Goal: Information Seeking & Learning: Learn about a topic

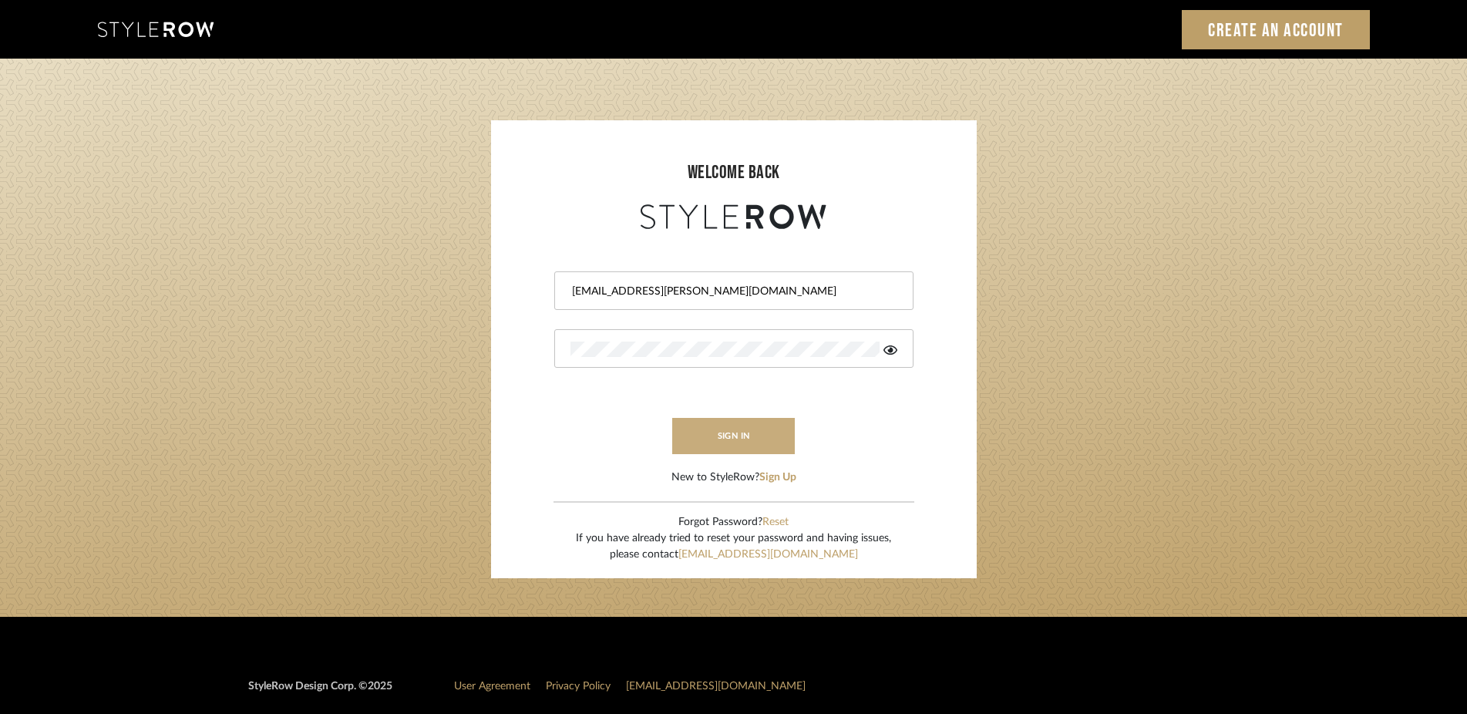
type input "[EMAIL_ADDRESS][PERSON_NAME][DOMAIN_NAME]"
click at [741, 427] on button "sign in" at bounding box center [733, 436] width 123 height 36
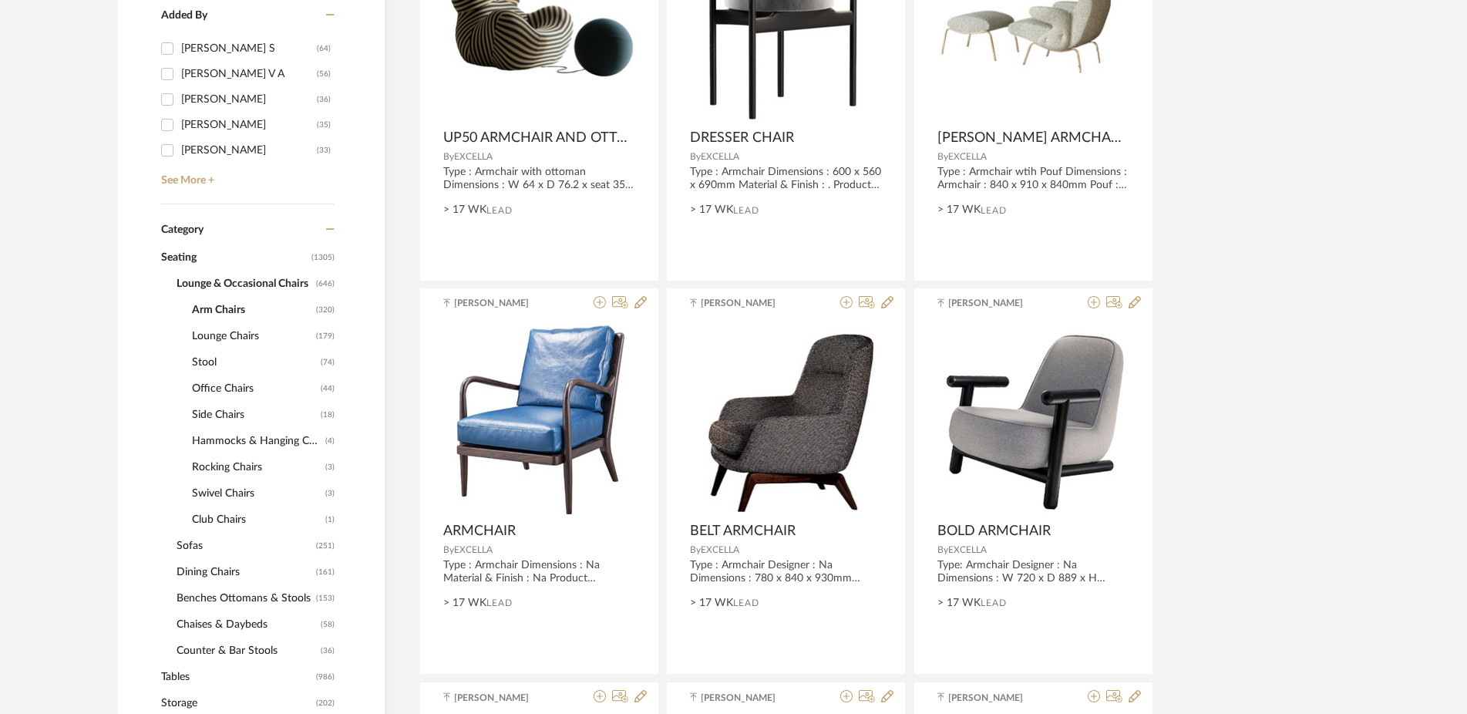
scroll to position [472, 0]
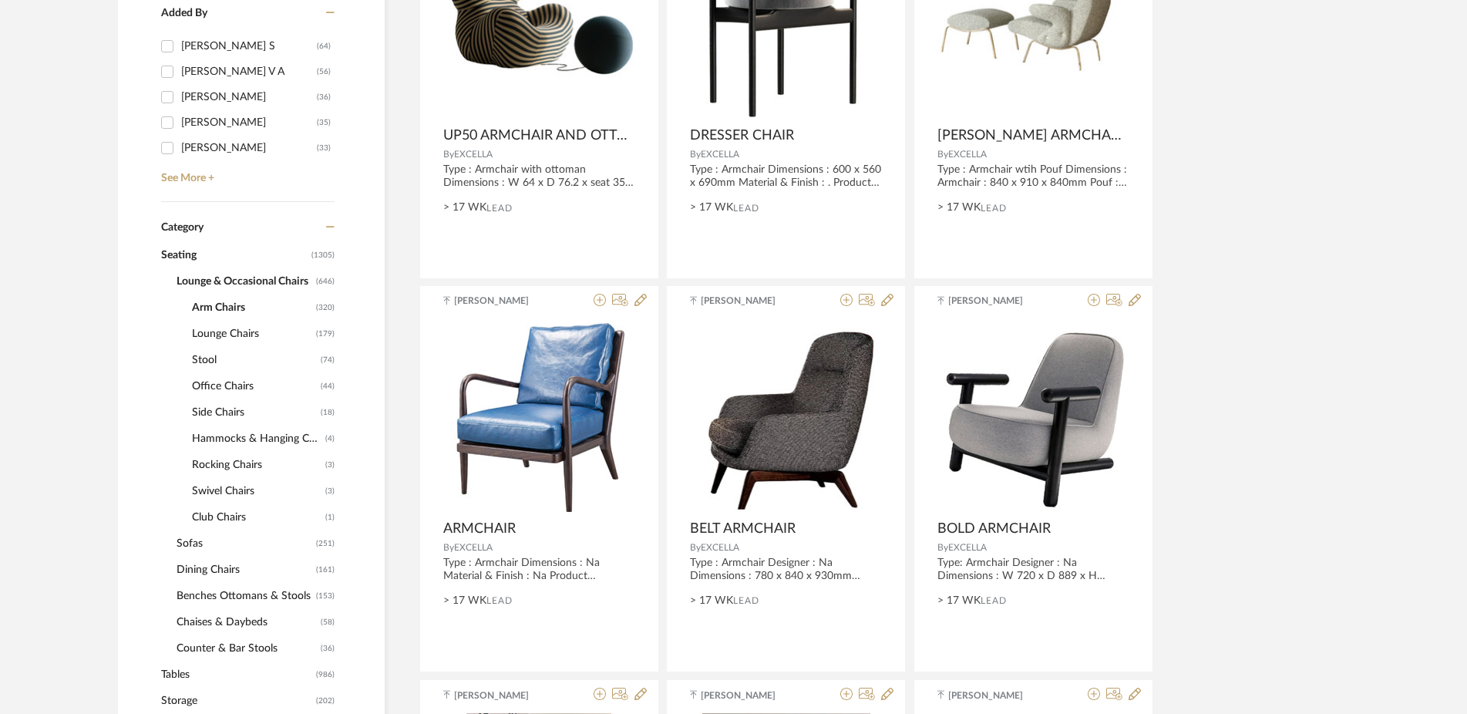
click at [251, 645] on span "Counter & Bar Stools" at bounding box center [247, 648] width 140 height 26
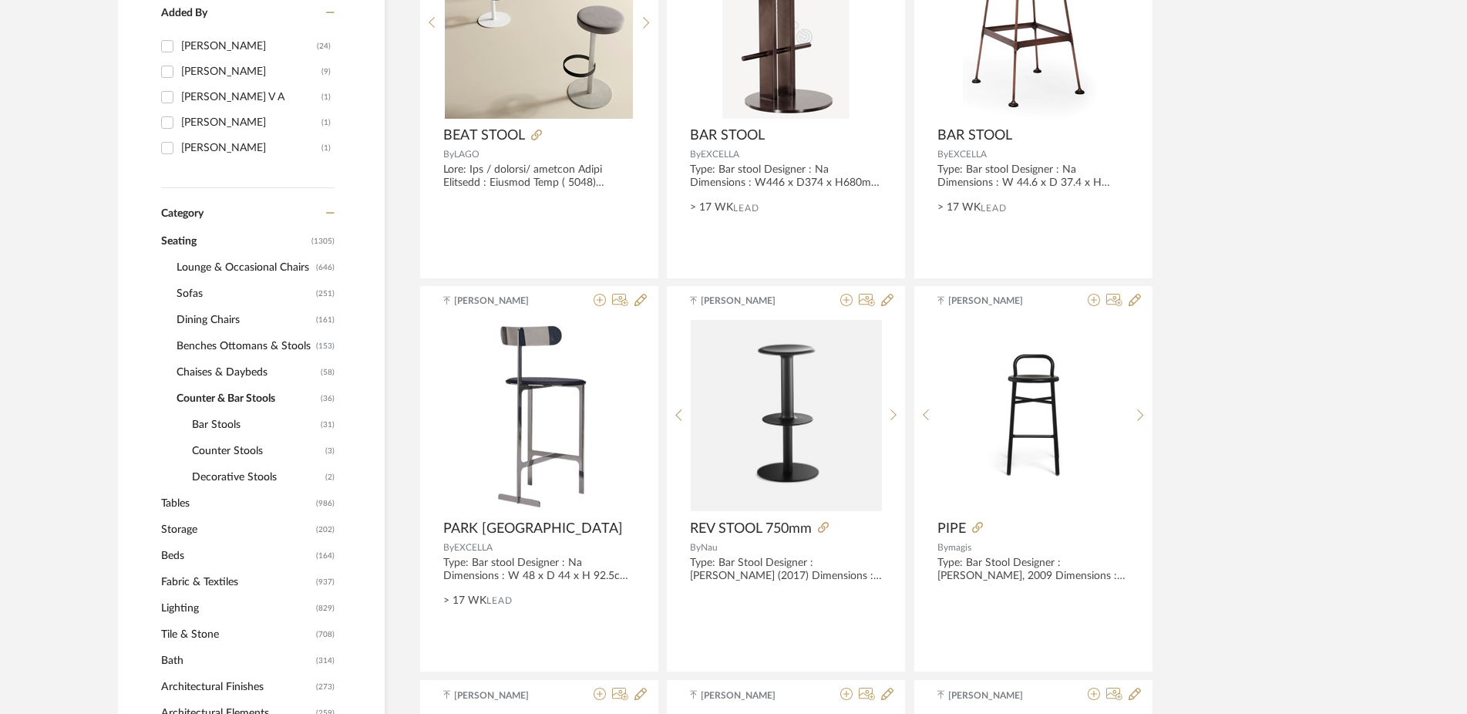
click at [174, 507] on span "Tables" at bounding box center [236, 503] width 151 height 26
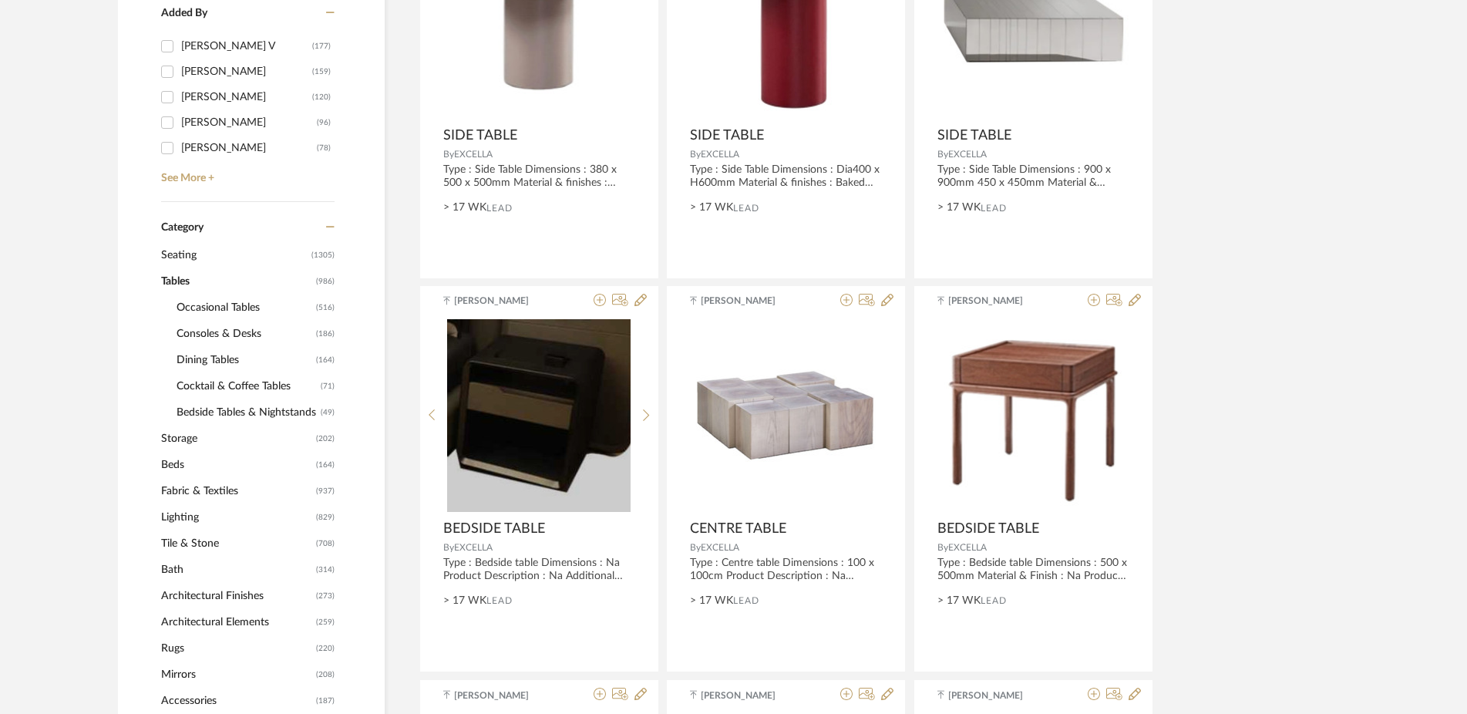
click at [217, 333] on span "Consoles & Desks" at bounding box center [245, 334] width 136 height 26
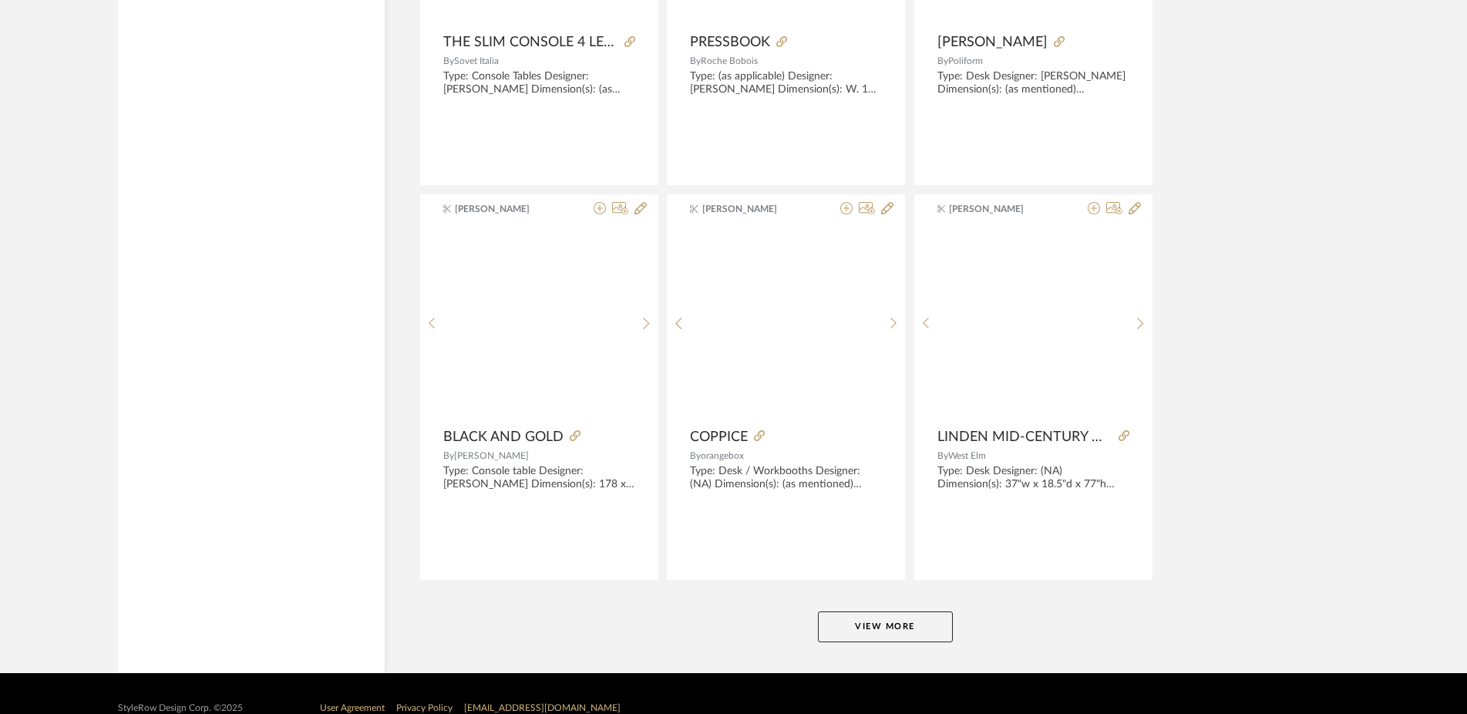
scroll to position [4538, 0]
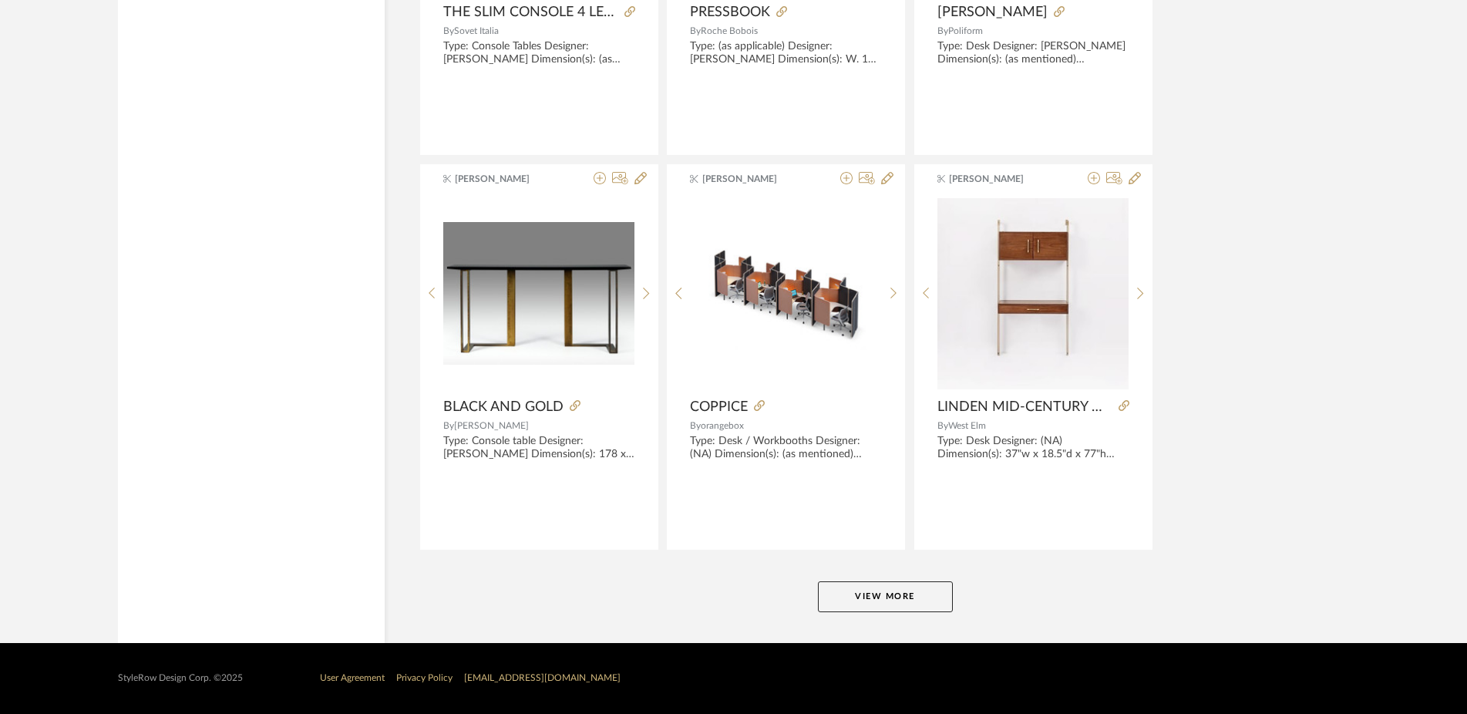
click at [918, 594] on button "View More" at bounding box center [885, 596] width 135 height 31
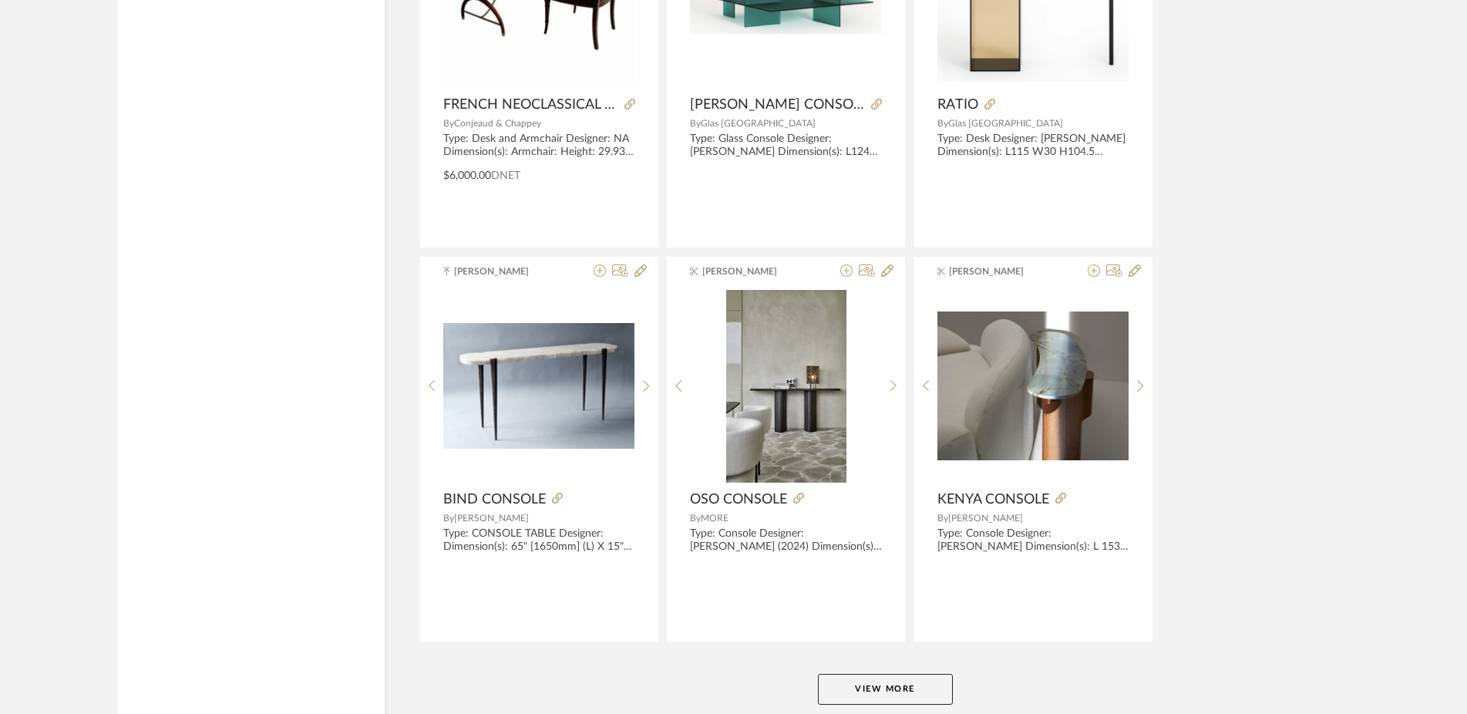
scroll to position [9270, 0]
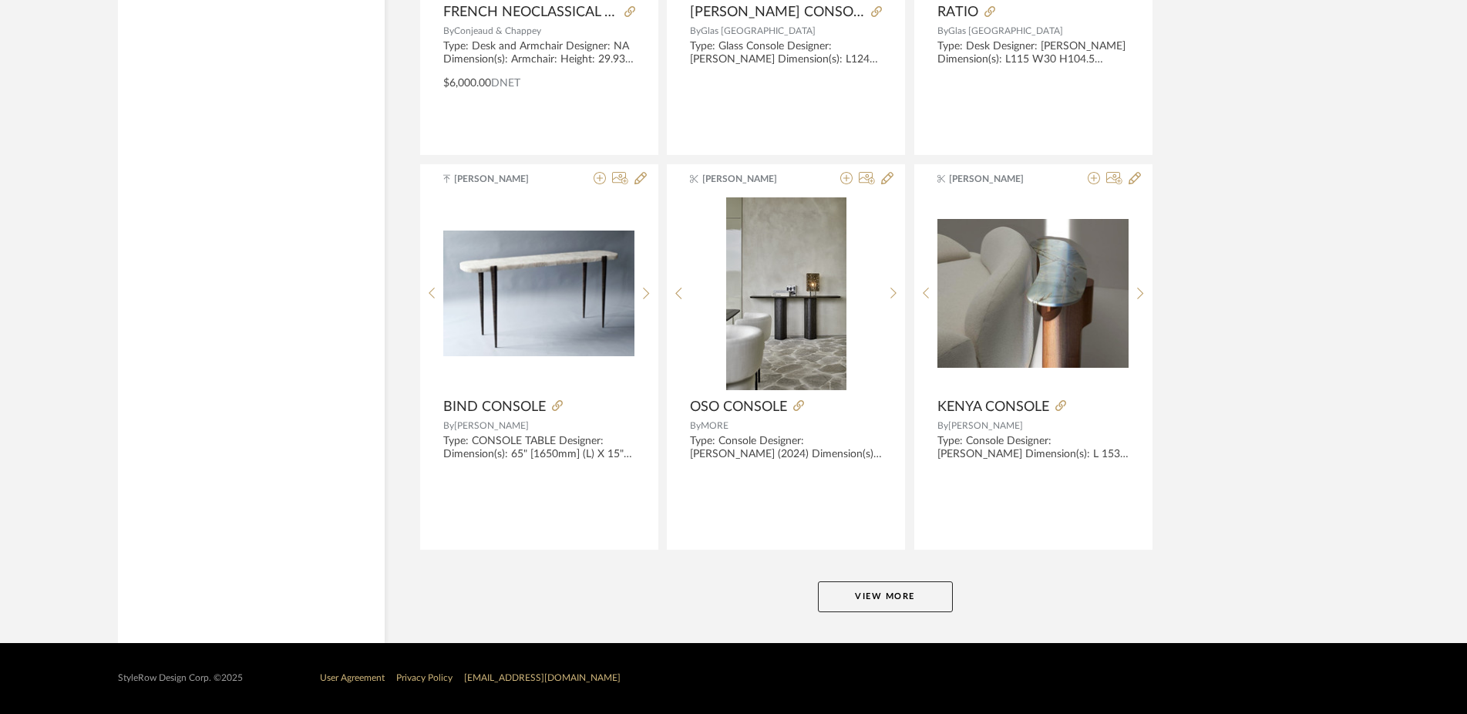
click at [874, 590] on button "View More" at bounding box center [885, 596] width 135 height 31
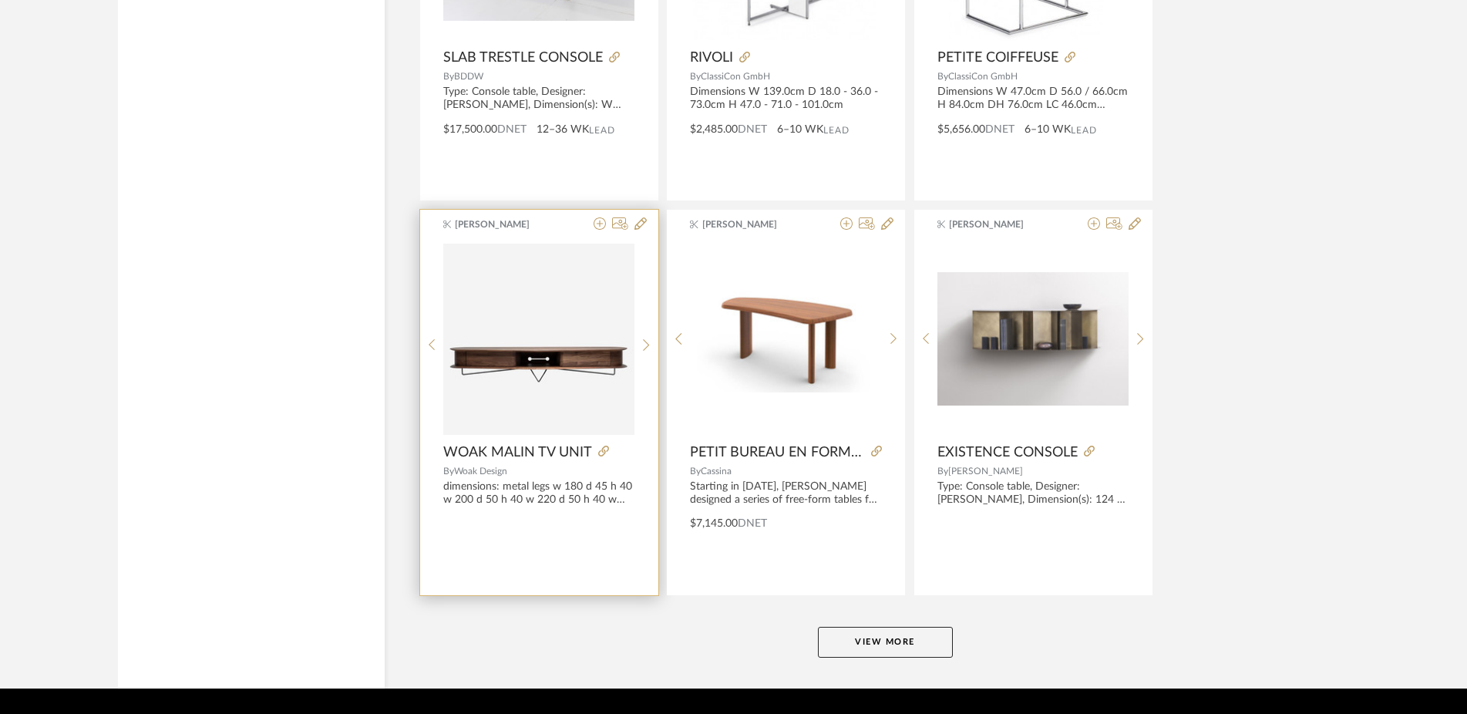
scroll to position [14003, 0]
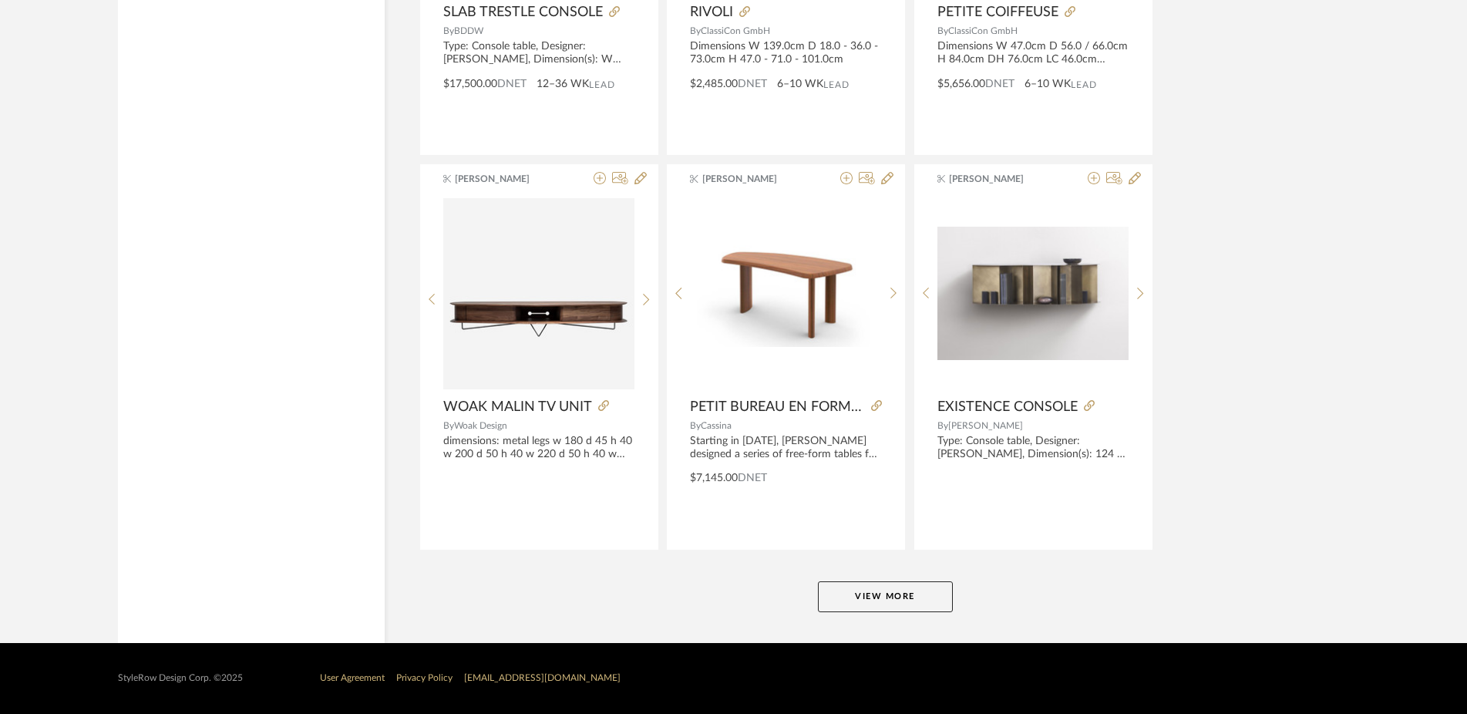
click at [887, 608] on button "View More" at bounding box center [885, 596] width 135 height 31
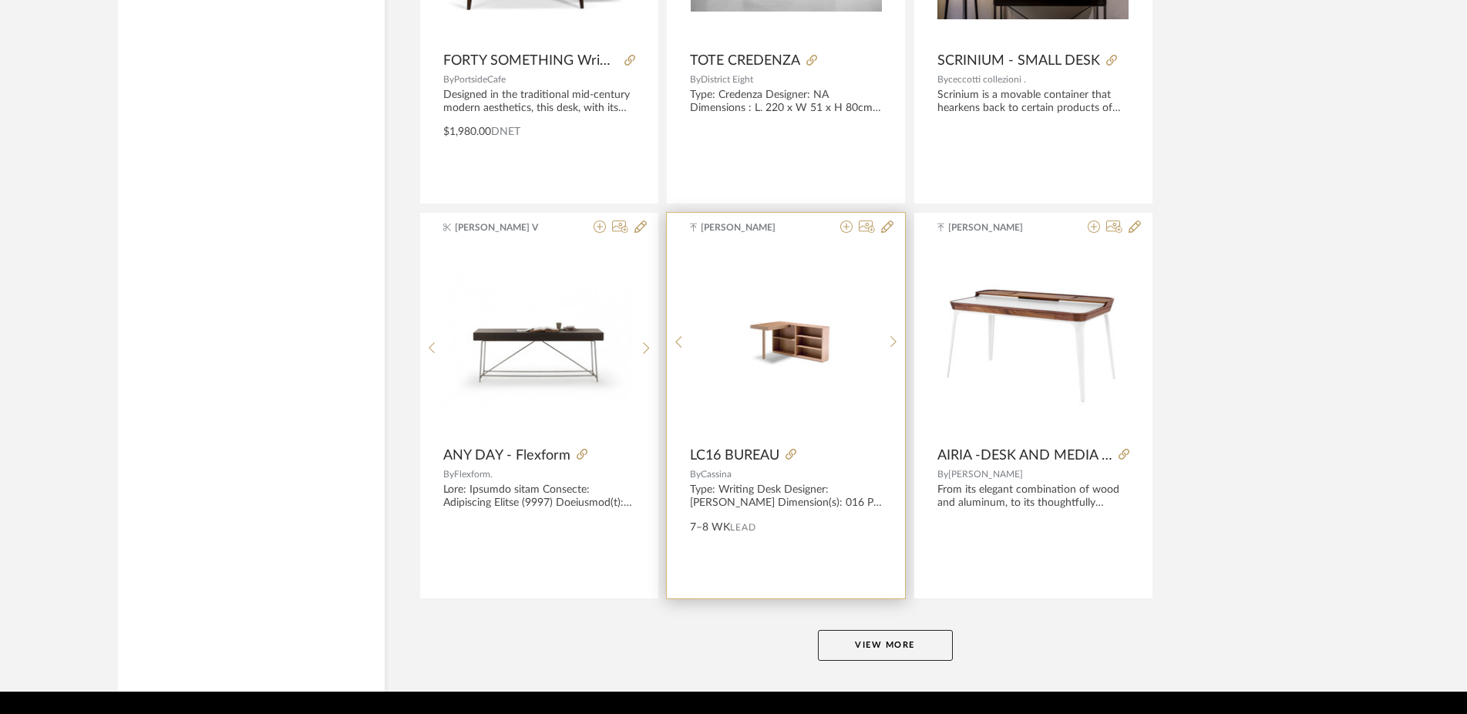
scroll to position [18736, 0]
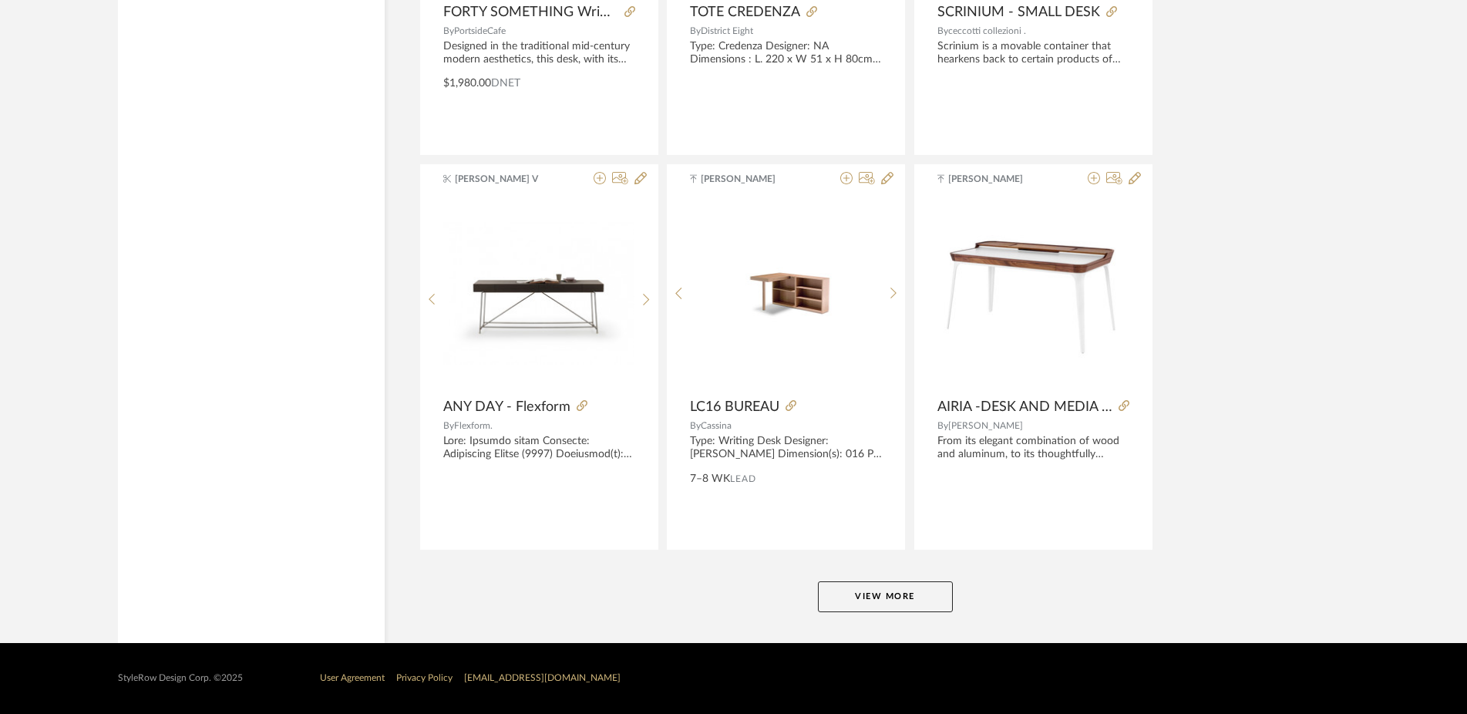
click at [858, 597] on button "View More" at bounding box center [885, 596] width 135 height 31
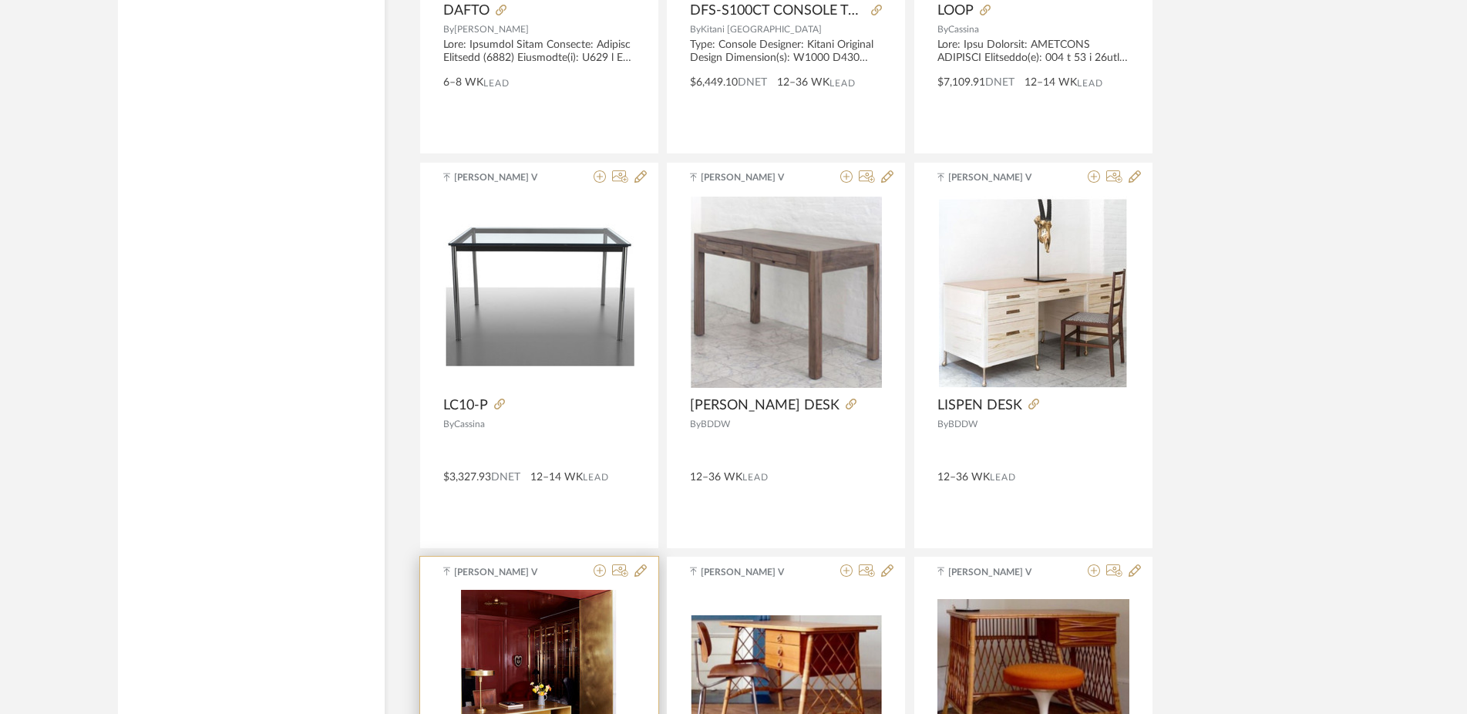
scroll to position [22286, 0]
